Goal: Information Seeking & Learning: Learn about a topic

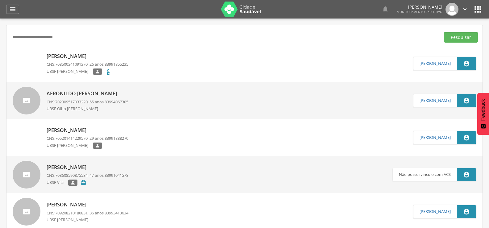
click at [0, 34] on div " Supervisão  Distritos  Ubs Coordenador: - Queimadas / PB Intervalo de Tempo…" at bounding box center [244, 133] width 489 height 228
type input "**********"
click at [444, 32] on button "Pesquisar" at bounding box center [461, 37] width 34 height 10
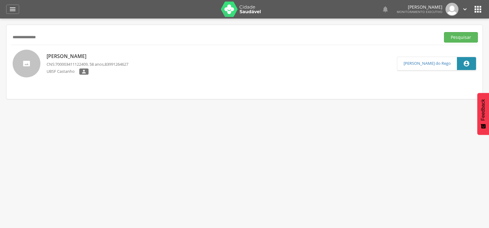
click at [71, 57] on p "Cosmo Francisco Vieira" at bounding box center [88, 56] width 82 height 7
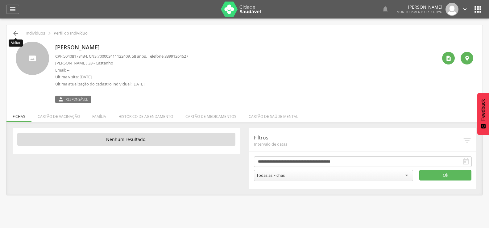
click at [13, 35] on icon "" at bounding box center [15, 33] width 7 height 7
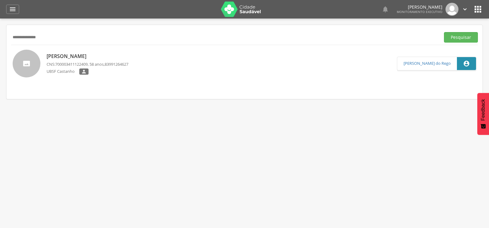
click at [97, 52] on div "Cosmo Francisco Vieira CNS: 700003411122409 , 58 anos, 83991264627 UBSF Castanh…" at bounding box center [88, 64] width 82 height 26
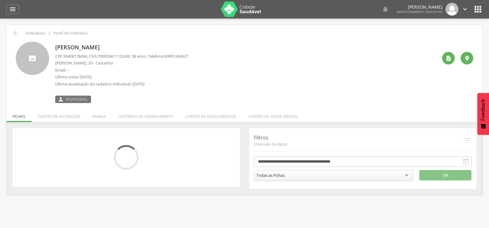
drag, startPoint x: 102, startPoint y: 93, endPoint x: 102, endPoint y: 105, distance: 11.7
click at [102, 94] on div " Responsável" at bounding box center [121, 96] width 133 height 13
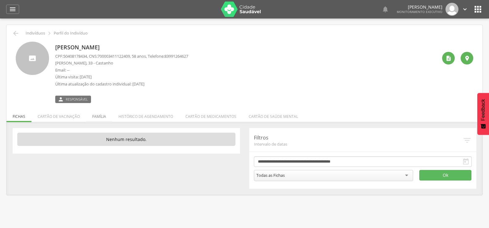
click at [99, 114] on li "Família" at bounding box center [99, 115] width 26 height 15
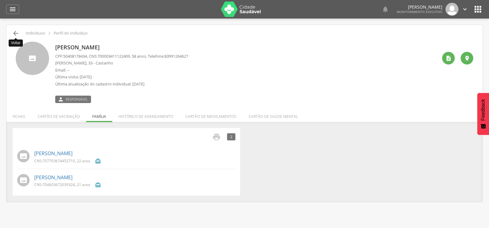
click at [16, 36] on icon "" at bounding box center [15, 33] width 7 height 7
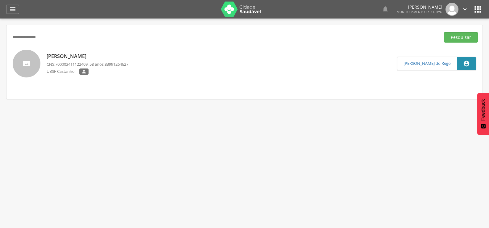
drag, startPoint x: 59, startPoint y: 35, endPoint x: 0, endPoint y: 40, distance: 59.2
click at [0, 40] on div " Supervisão  Distritos  Ubs Coordenador: - Queimadas / PB Intervalo de Tempo…" at bounding box center [244, 133] width 489 height 228
type input "**********"
click at [444, 32] on button "Pesquisar" at bounding box center [461, 37] width 34 height 10
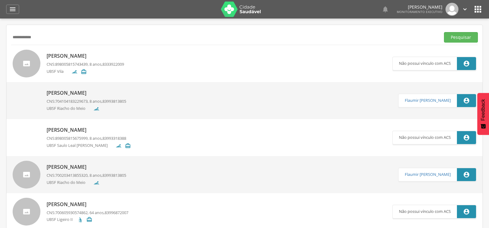
drag, startPoint x: 45, startPoint y: 37, endPoint x: 0, endPoint y: 38, distance: 45.4
click at [0, 38] on div " Supervisão  Distritos  Ubs Coordenador: - Queimadas / PB Intervalo de Tempo…" at bounding box center [244, 133] width 489 height 228
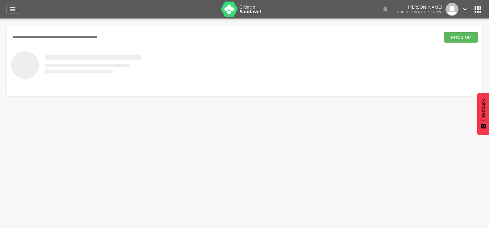
click at [53, 35] on input "text" at bounding box center [224, 37] width 427 height 10
type input "**********"
click at [444, 32] on button "Pesquisar" at bounding box center [461, 37] width 34 height 10
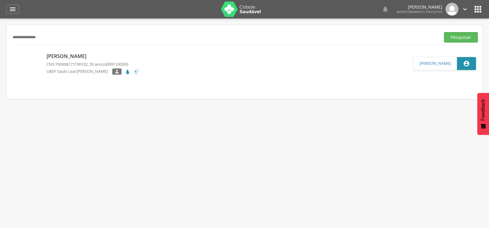
click at [54, 57] on p "[PERSON_NAME]" at bounding box center [93, 56] width 93 height 7
type input "**********"
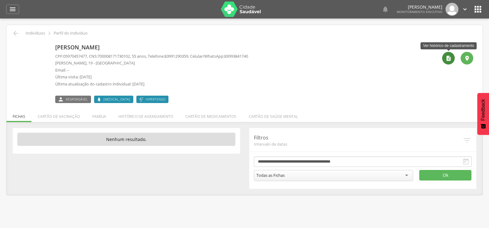
click at [451, 60] on icon "" at bounding box center [449, 58] width 6 height 6
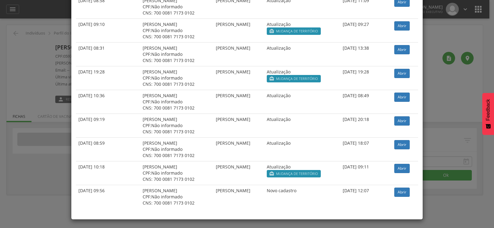
scroll to position [1333, 0]
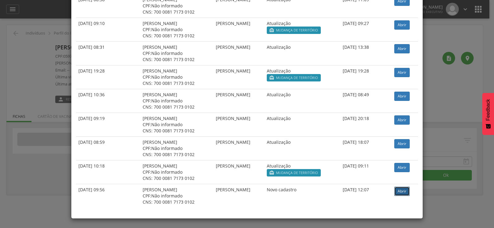
click at [402, 191] on link "Abrir" at bounding box center [401, 191] width 15 height 9
click at [405, 121] on link "Abrir" at bounding box center [401, 119] width 15 height 9
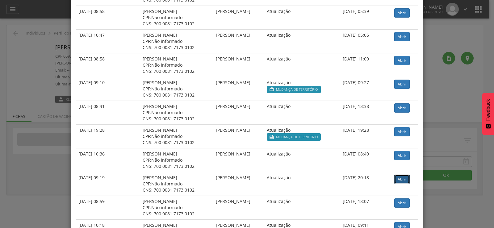
scroll to position [1271, 0]
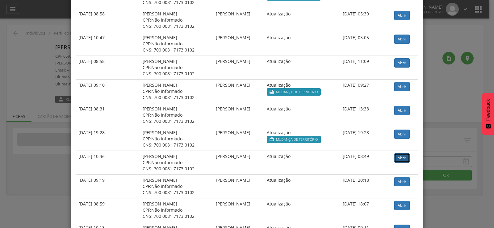
click at [400, 160] on link "Abrir" at bounding box center [401, 157] width 15 height 9
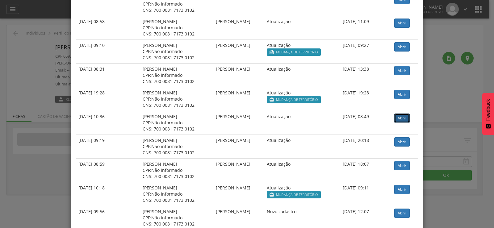
scroll to position [1333, 0]
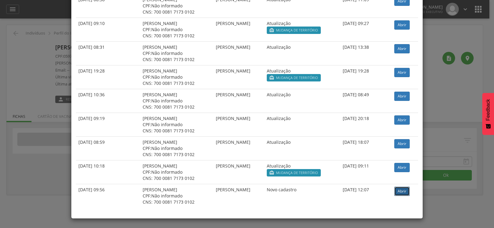
click at [402, 187] on link "Abrir" at bounding box center [401, 191] width 15 height 9
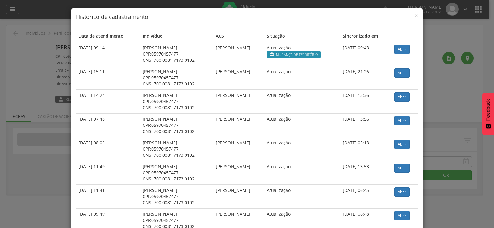
scroll to position [0, 0]
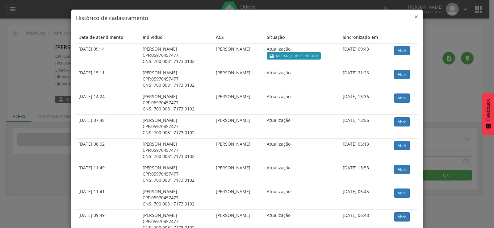
click at [414, 18] on span "×" at bounding box center [416, 16] width 4 height 9
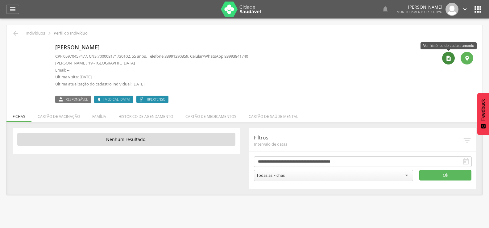
click at [444, 60] on div "" at bounding box center [448, 58] width 13 height 13
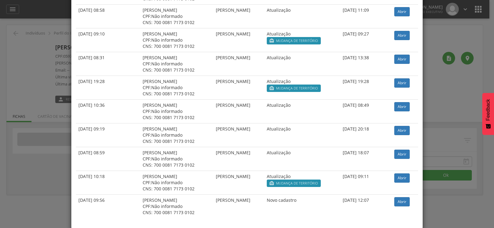
scroll to position [1356, 0]
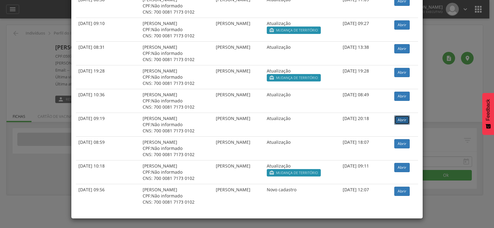
click at [405, 120] on link "Abrir" at bounding box center [401, 119] width 15 height 9
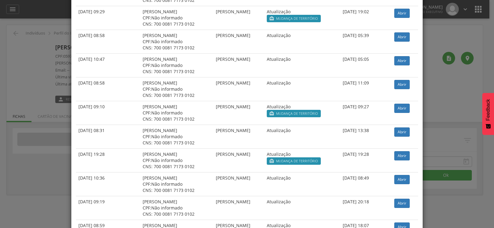
scroll to position [1264, 0]
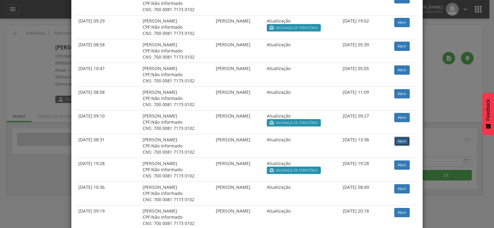
click at [402, 141] on link "Abrir" at bounding box center [401, 141] width 15 height 9
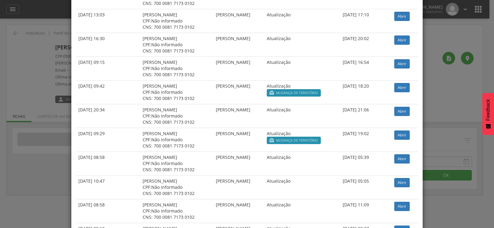
scroll to position [1140, 0]
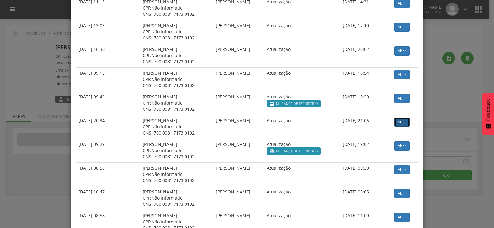
click at [403, 122] on link "Abrir" at bounding box center [401, 122] width 15 height 9
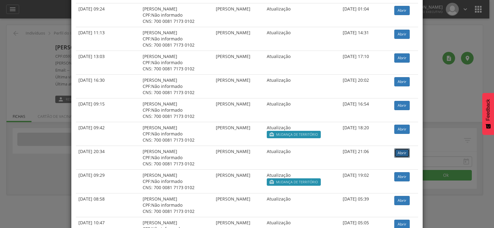
scroll to position [1079, 0]
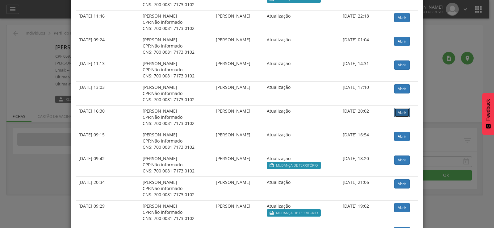
click at [408, 114] on link "Abrir" at bounding box center [401, 112] width 15 height 9
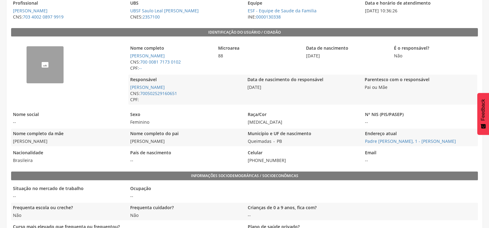
scroll to position [154, 0]
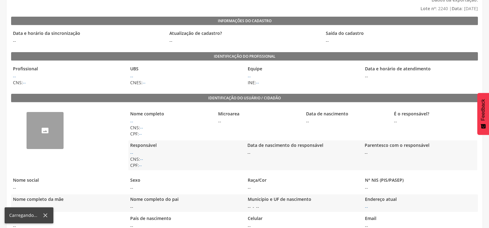
scroll to position [31, 0]
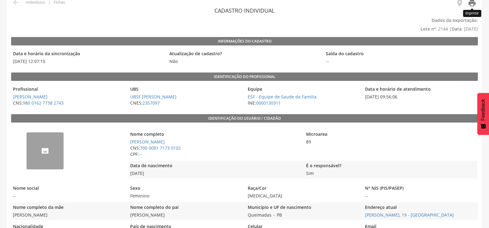
click at [471, 3] on icon "" at bounding box center [472, 3] width 9 height 9
click at [473, 7] on icon "" at bounding box center [472, 3] width 9 height 9
click at [473, 6] on icon "" at bounding box center [472, 3] width 9 height 9
click at [477, 6] on header "Cadastro individual" at bounding box center [244, 10] width 467 height 11
click at [473, 6] on icon "" at bounding box center [472, 3] width 9 height 9
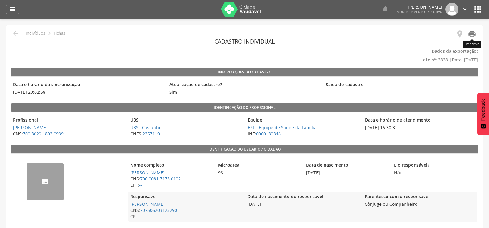
click at [473, 32] on icon "" at bounding box center [472, 34] width 9 height 9
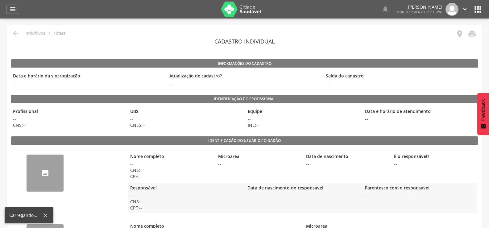
scroll to position [31, 0]
